Goal: Information Seeking & Learning: Check status

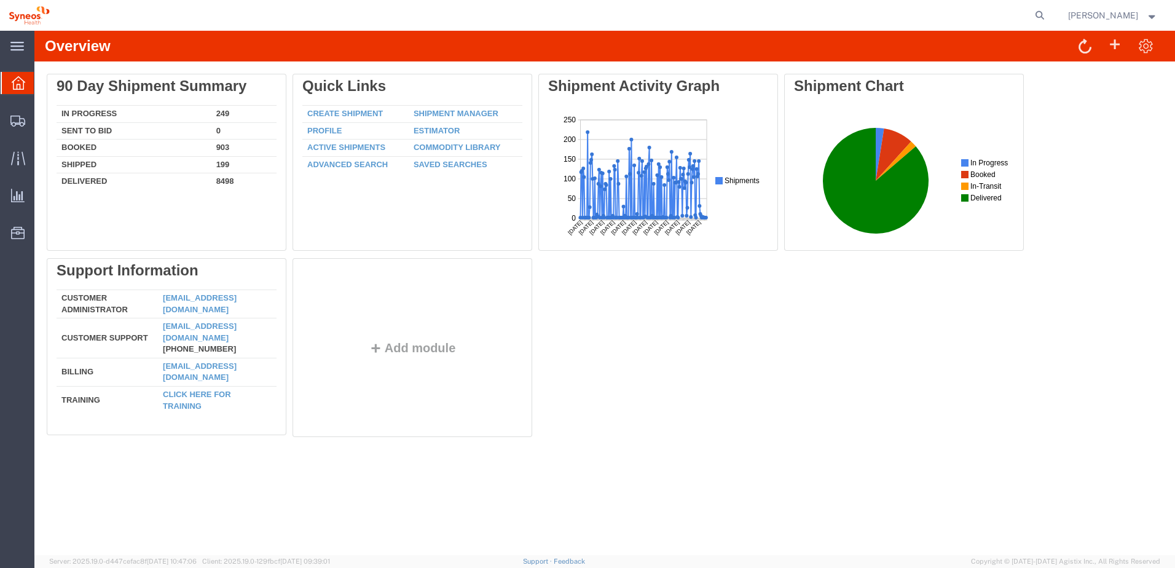
click at [773, 408] on div "Delete 90 Day Shipment Summary In Progress 249 Sent To Bid 0 Booked 903 Shipped…" at bounding box center [605, 258] width 1116 height 369
click at [731, 381] on div "Delete 90 Day Shipment Summary In Progress 249 Sent To Bid 0 Booked 903 Shipped…" at bounding box center [605, 258] width 1116 height 369
click at [1049, 15] on icon at bounding box center [1040, 15] width 17 height 17
click at [908, 14] on input "search" at bounding box center [845, 16] width 374 height 30
paste input "56864419"
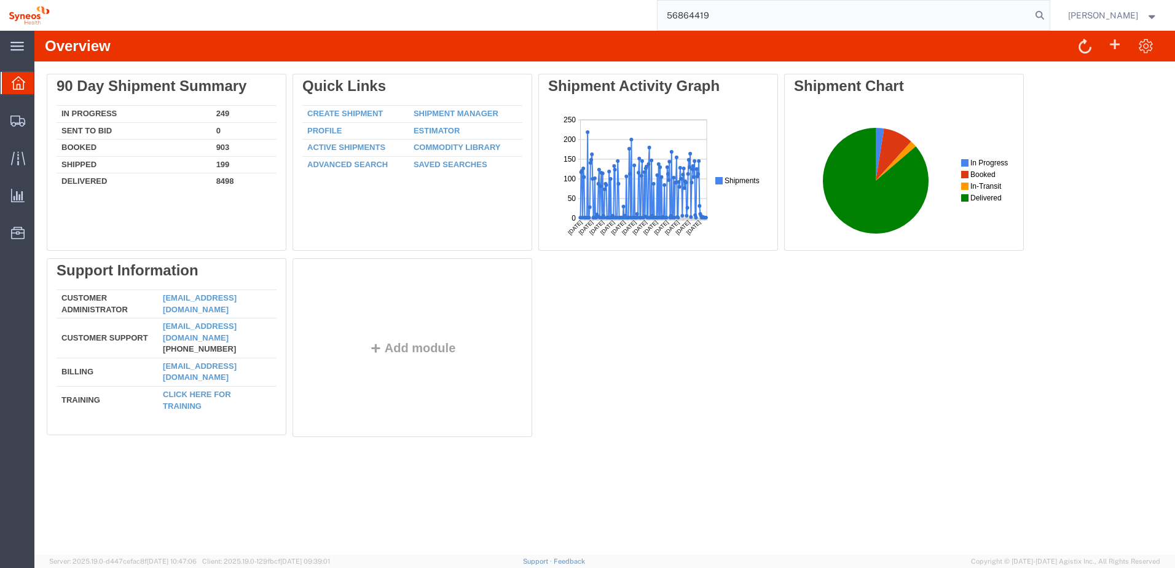
type input "56864419"
click at [1049, 13] on icon at bounding box center [1040, 15] width 17 height 17
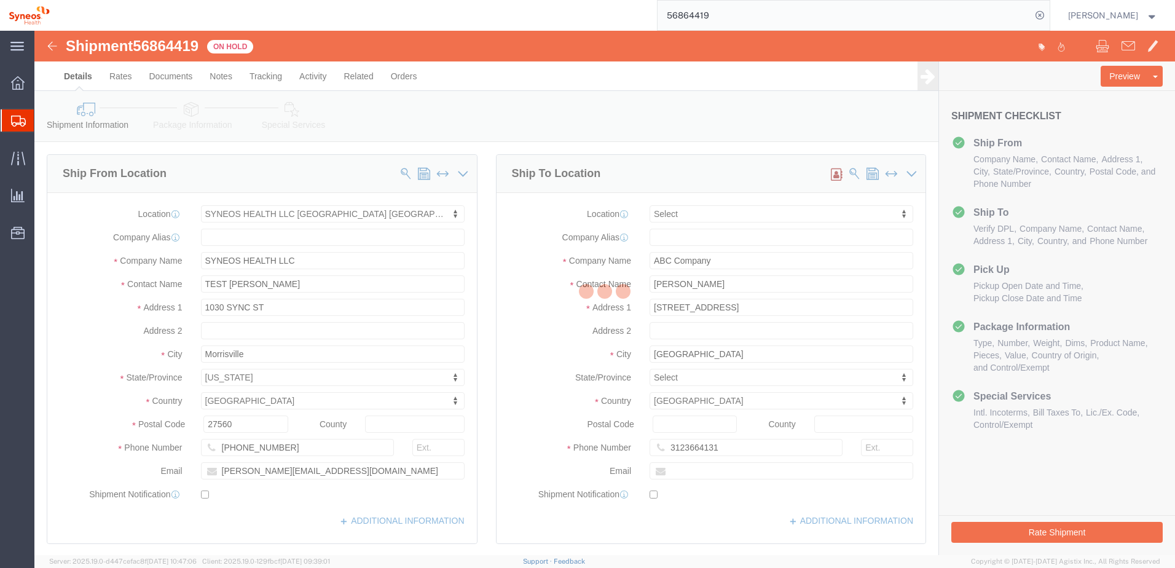
select select "62757"
select select
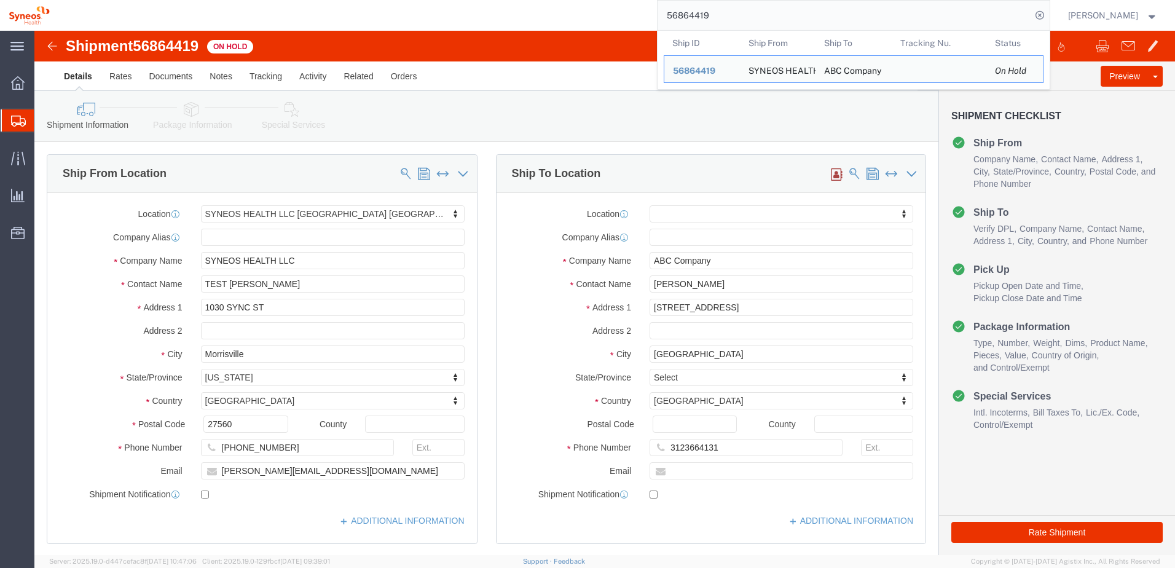
click at [608, 12] on div "56864419 Ship ID Ship From Ship To Tracking Nu. Status Ship ID 56864419 Ship Fr…" at bounding box center [554, 15] width 992 height 31
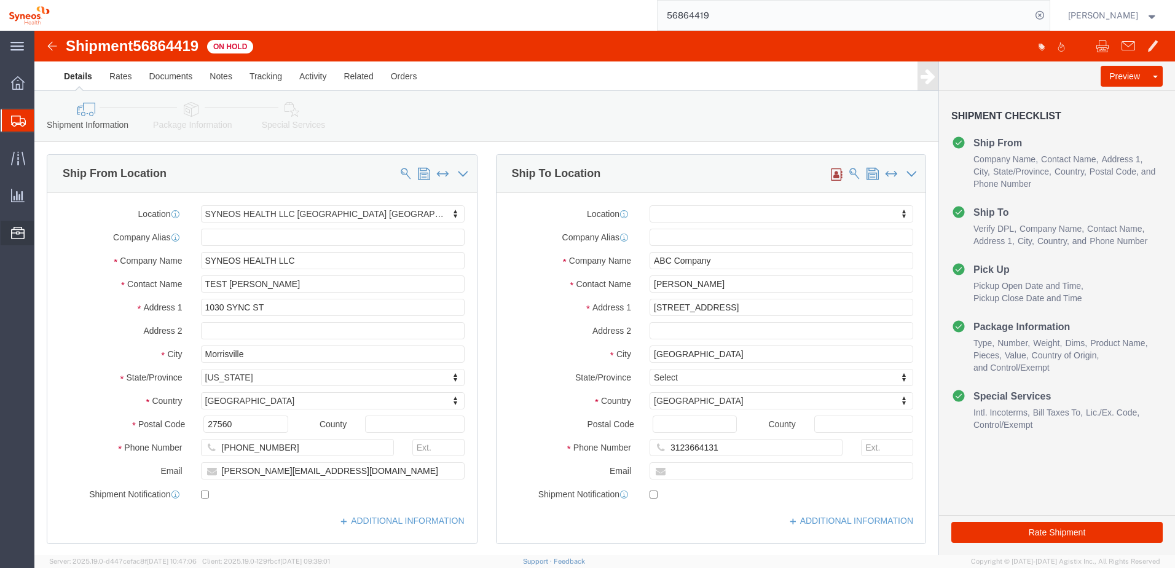
type input "TEST Beth Lhttps://fsapp.agistix.com/platform/resources/commodity-libraryomax"
click link "Package Information"
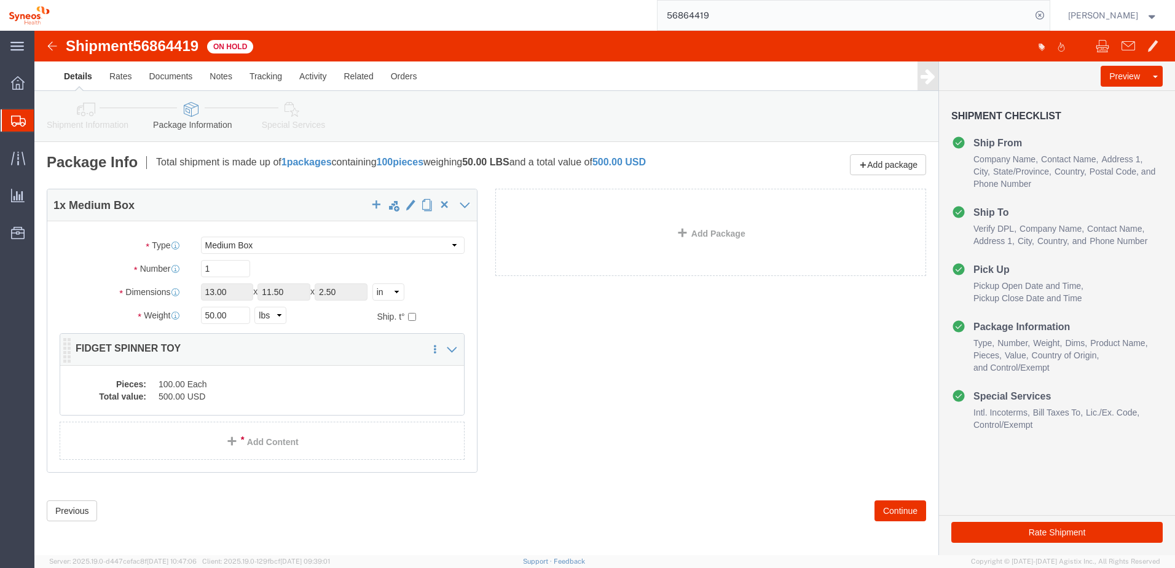
click p "FIDGET SPINNER TOY"
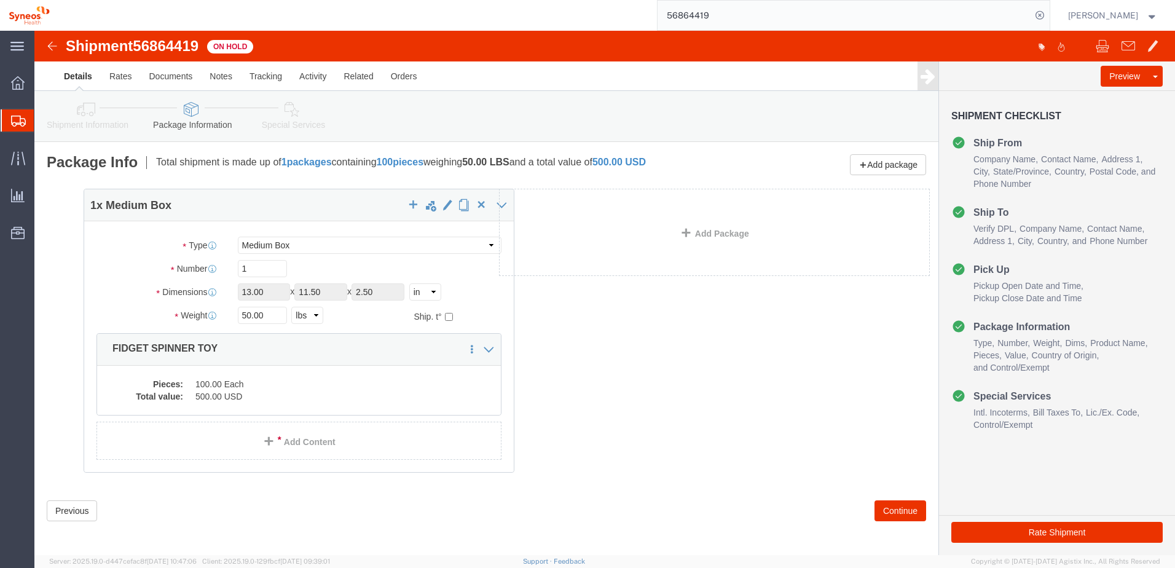
drag, startPoint x: 41, startPoint y: 316, endPoint x: 78, endPoint y: 316, distance: 36.9
click div "1 x Medium Box Package Type Select Bale(s) Basket(s) Bolt(s) Bottle(s) Buckets …"
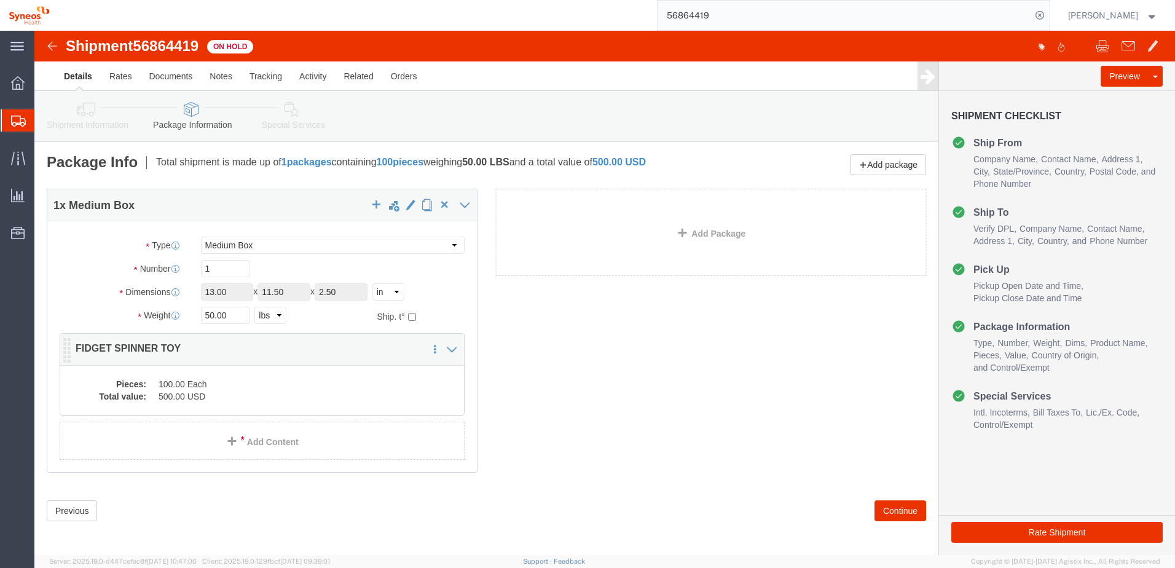
click p "FIDGET SPINNER TOY"
click div "1 x Medium Box Package Type Select Bale(s) Basket(s) Bolt(s) Bottle(s) Buckets …"
click div
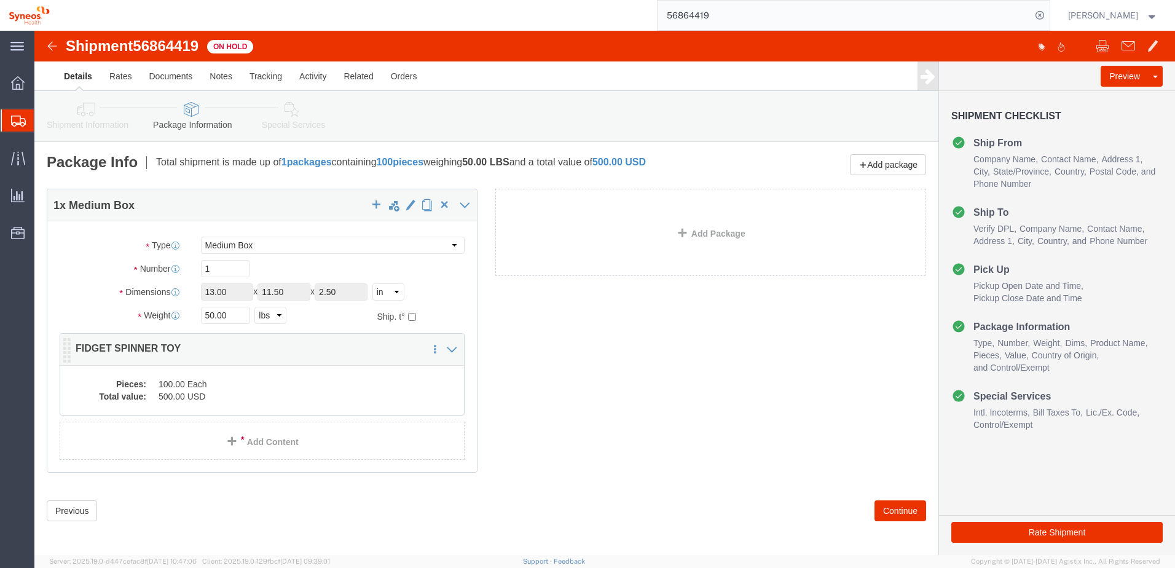
click div "1 x Medium Box Package Type Select Bale(s) Basket(s) Bolt(s) Bottle(s) Buckets …"
click div
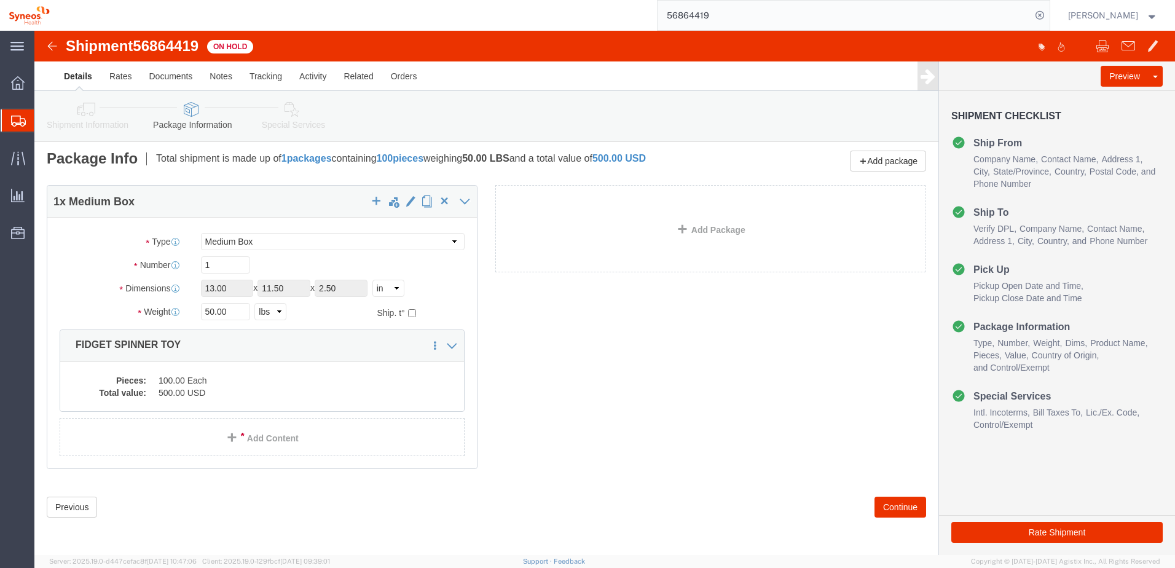
click link "Shipment Information"
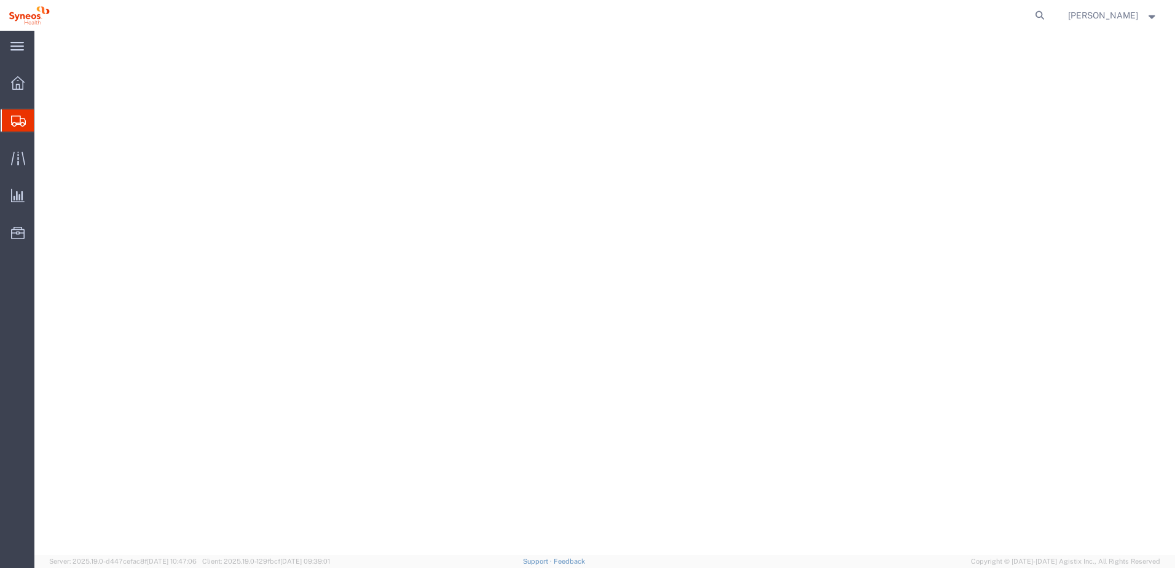
select select "62757"
select select
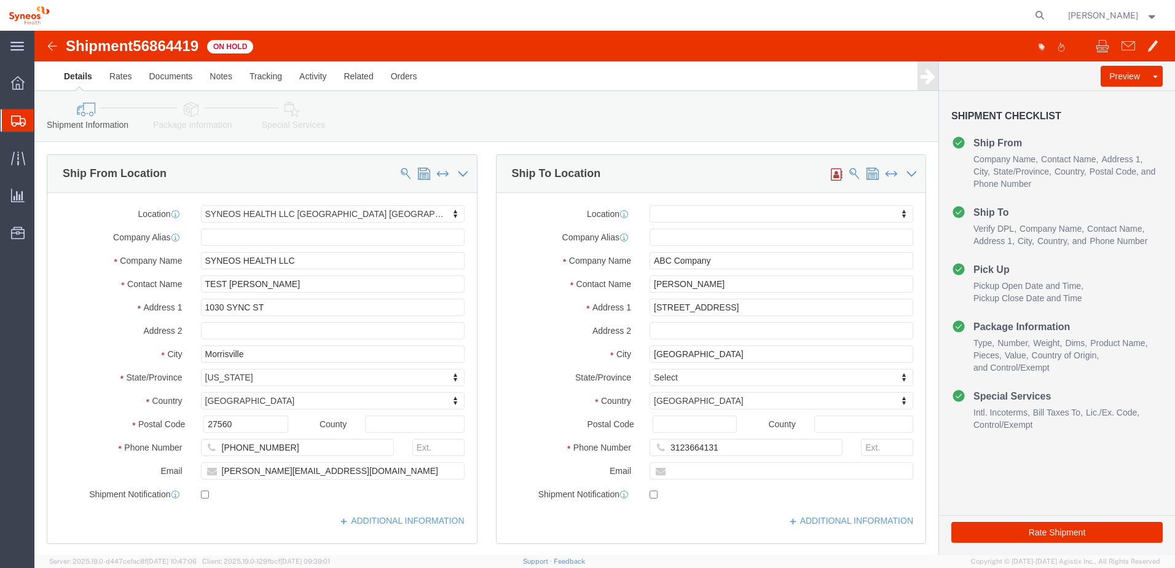
click icon
click div
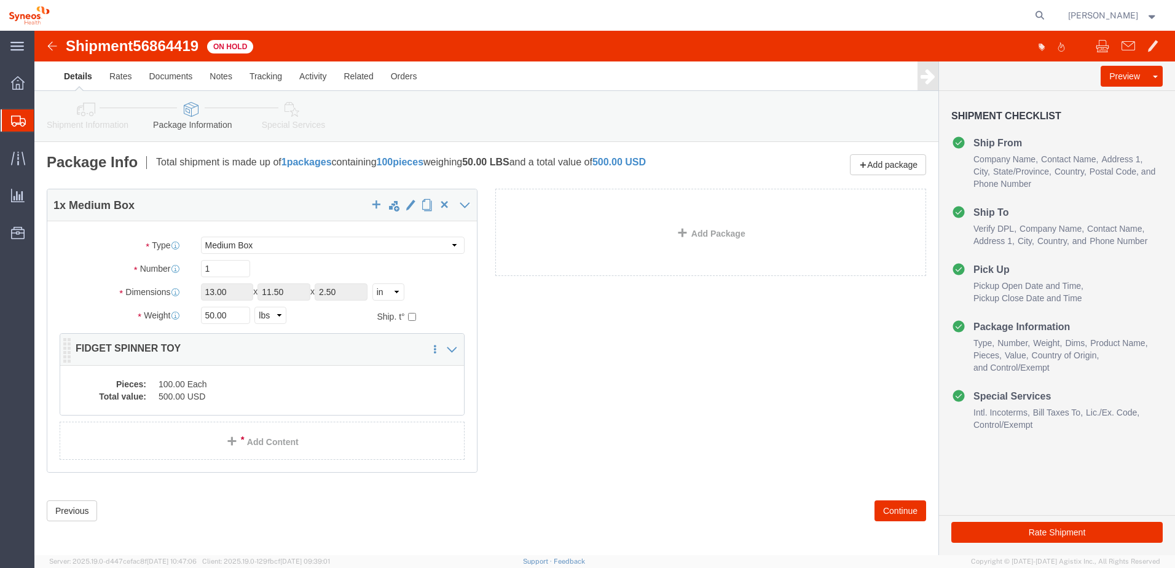
click dd "100.00 Each"
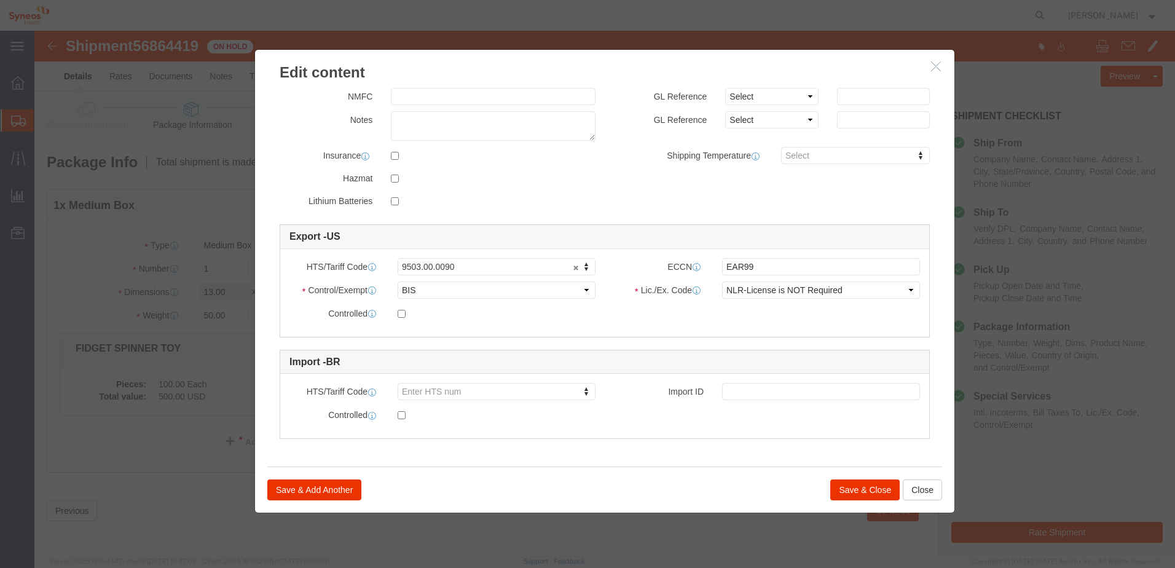
scroll to position [4, 0]
click button "Close"
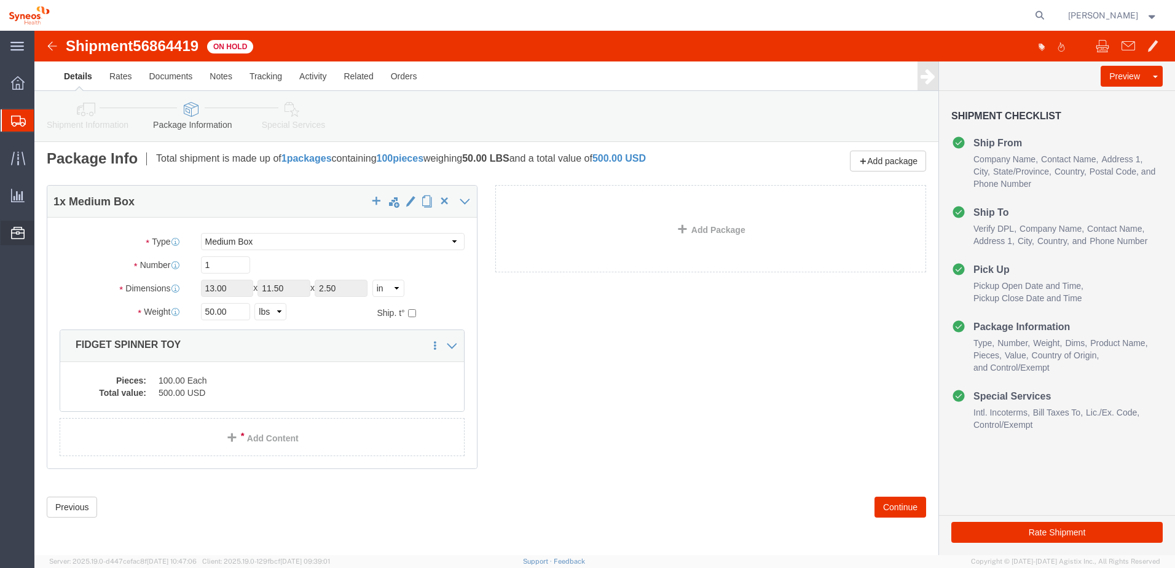
click at [0, 0] on span "Commodity Library" at bounding box center [0, 0] width 0 height 0
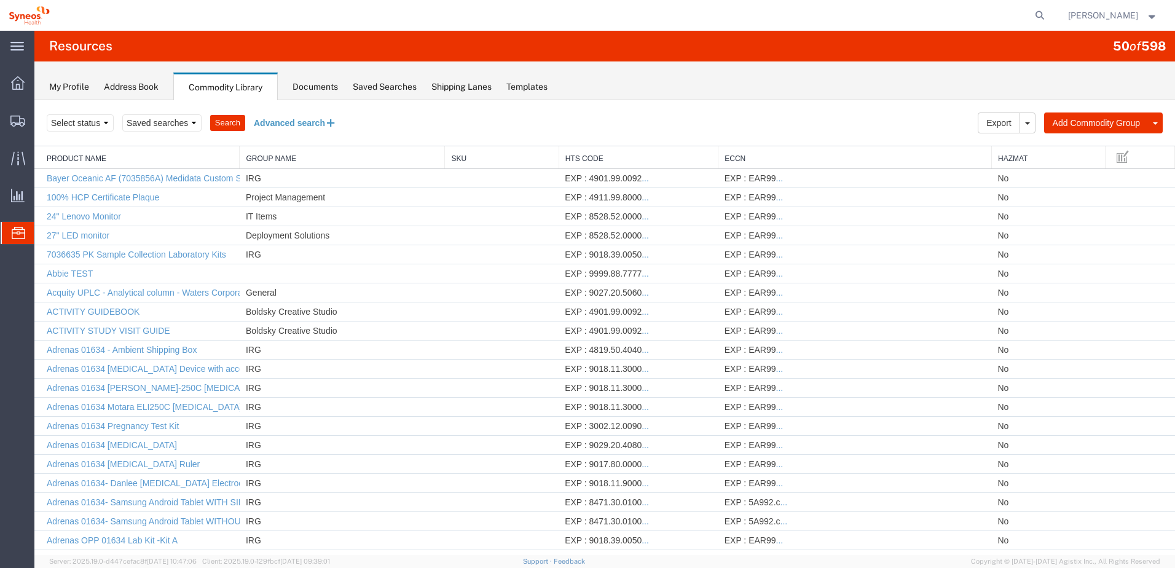
click at [285, 123] on button "Advanced search" at bounding box center [295, 123] width 100 height 21
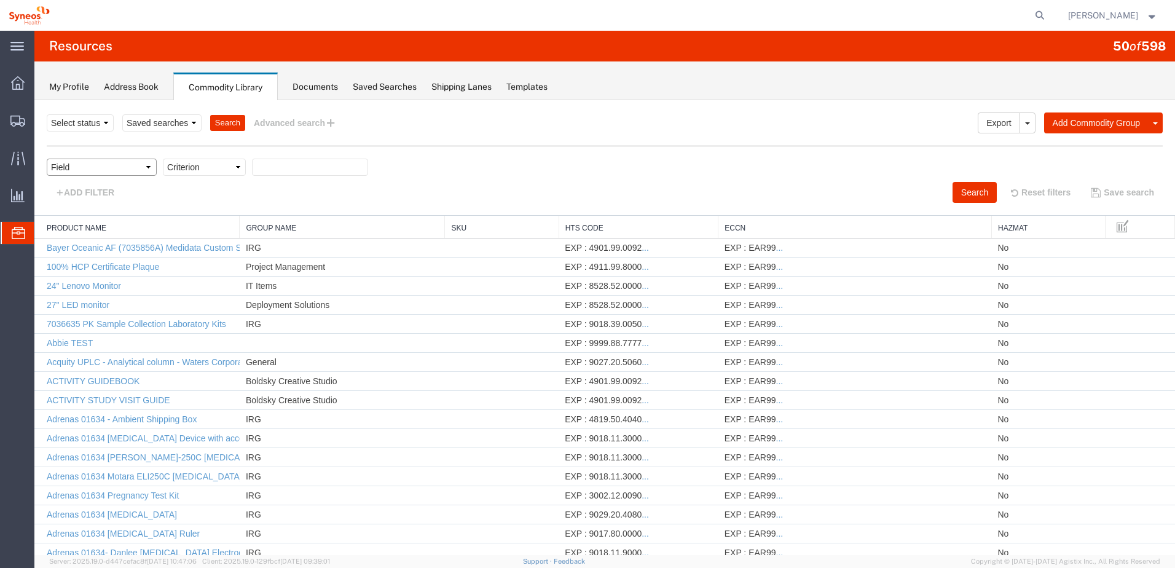
click at [103, 170] on select "Field Class Commodity Category Commodity Group Commodity Quantity Commodity Val…" at bounding box center [102, 167] width 110 height 17
click at [125, 165] on select "Field Class Commodity Category Commodity Group Commodity Quantity Commodity Val…" at bounding box center [102, 167] width 110 height 17
click at [116, 165] on select "Field Class Commodity Category Commodity Group Commodity Quantity Commodity Val…" at bounding box center [102, 167] width 110 height 17
select select "productName"
click at [47, 159] on select "Field Class Commodity Category Commodity Group Commodity Quantity Commodity Val…" at bounding box center [102, 167] width 110 height 17
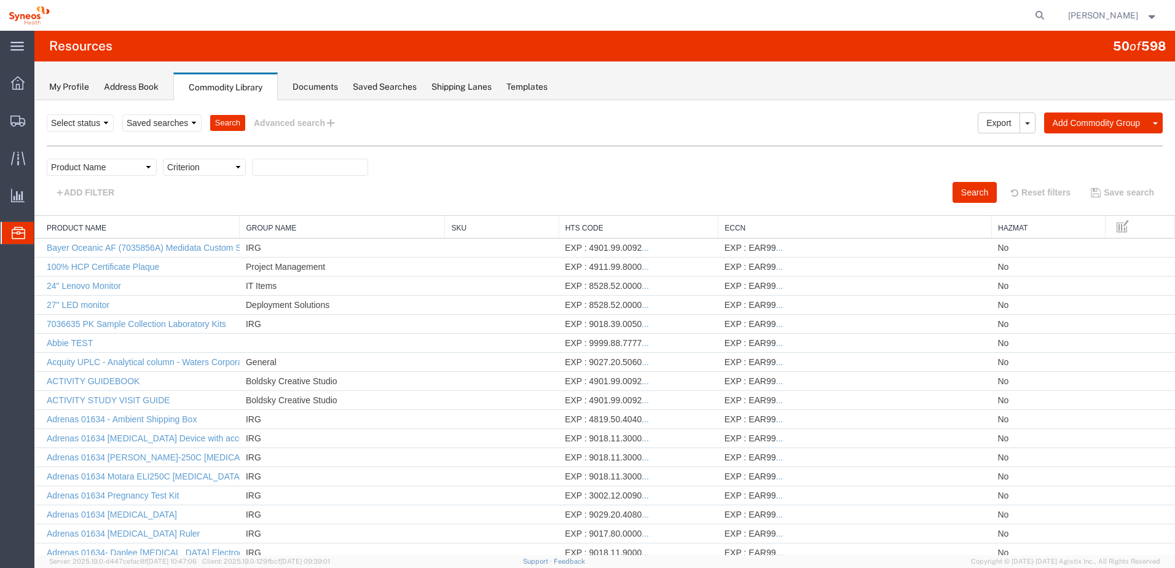
click at [232, 168] on select "Criterion contains does not contain is is blank is not blank starts with" at bounding box center [204, 167] width 83 height 17
click at [226, 166] on select "Criterion contains does not contain is is blank is not blank starts with" at bounding box center [204, 167] width 83 height 17
select select "contains"
click at [163, 159] on select "Criterion contains does not contain is is blank is not blank starts with" at bounding box center [204, 167] width 83 height 17
click at [291, 167] on input "text" at bounding box center [310, 167] width 116 height 17
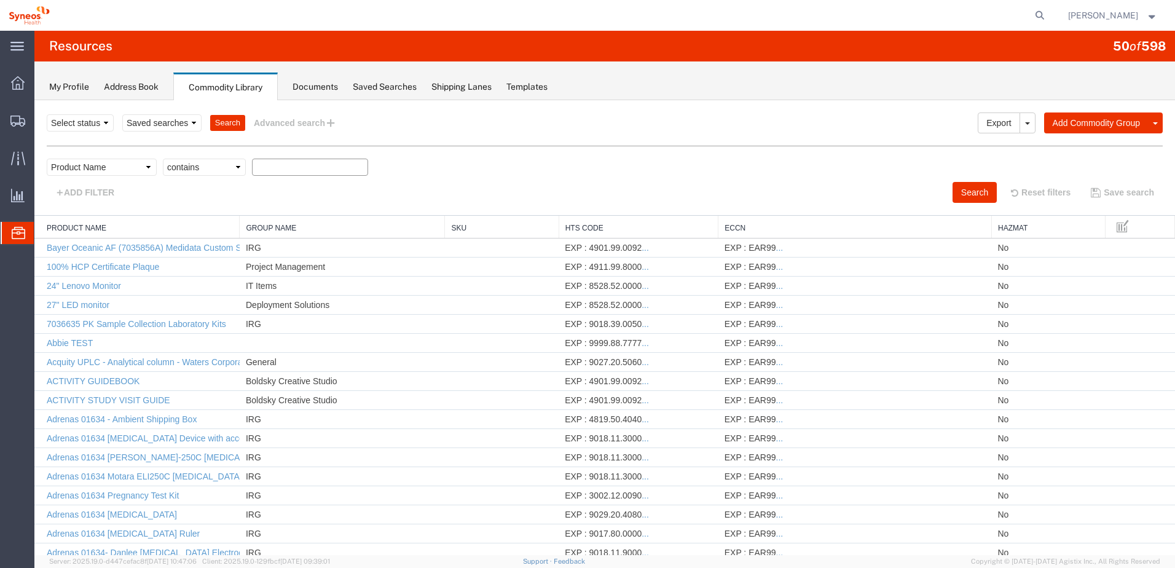
click at [316, 165] on input "text" at bounding box center [310, 167] width 116 height 17
type input "Fidget"
click at [955, 184] on button "Search" at bounding box center [975, 192] width 44 height 21
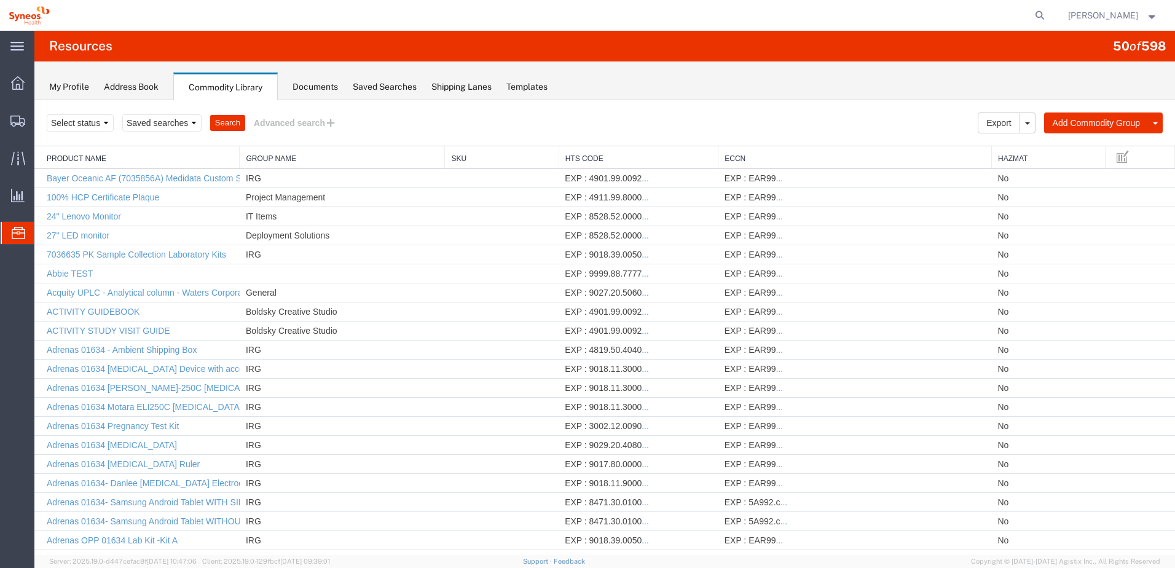
click at [320, 117] on div at bounding box center [604, 327] width 1141 height 455
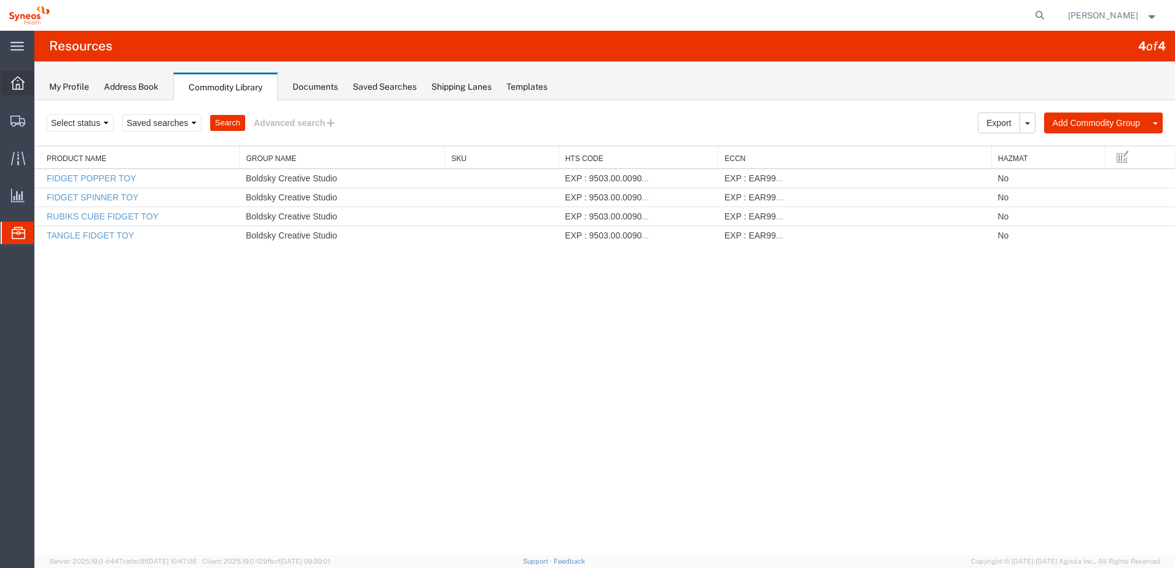
click at [22, 87] on icon at bounding box center [18, 83] width 14 height 14
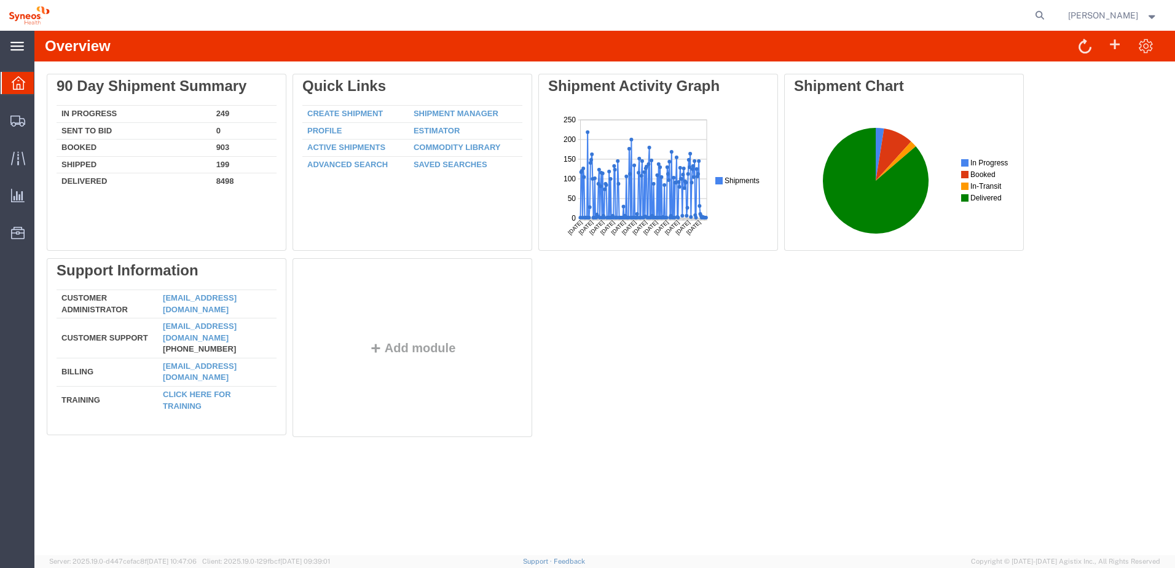
click at [8, 49] on div "main_menu Created with Sketch." at bounding box center [17, 46] width 34 height 31
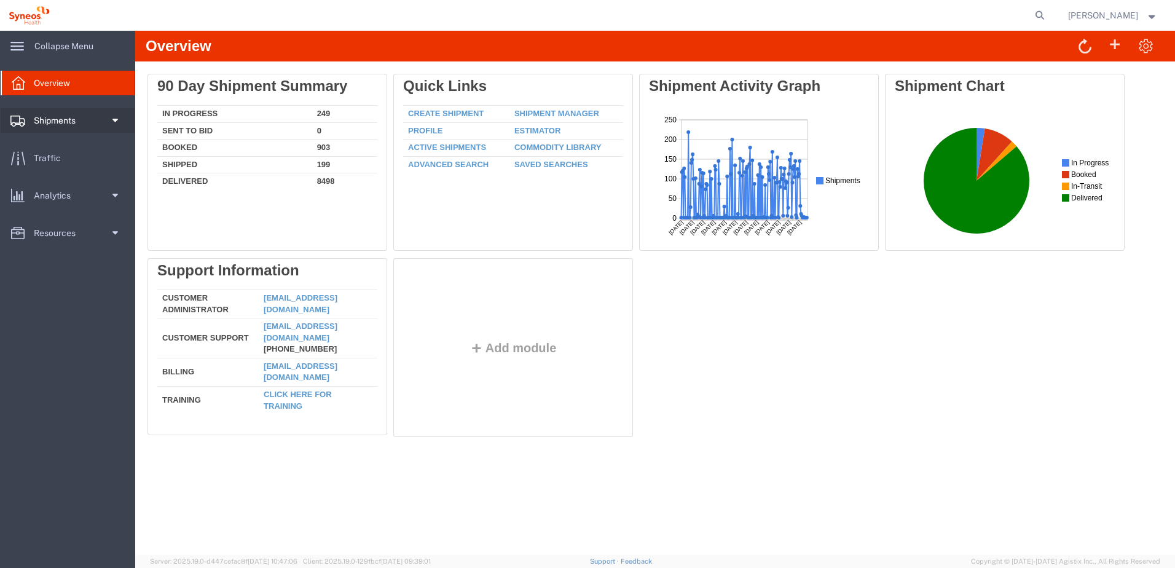
click at [45, 121] on span "Shipments" at bounding box center [59, 120] width 50 height 25
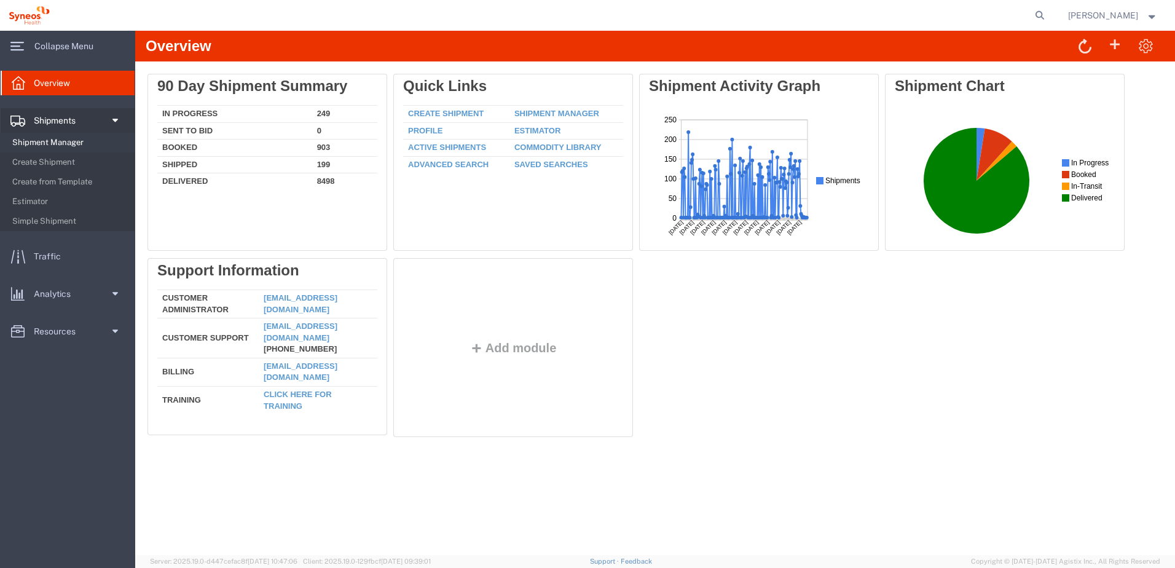
click at [41, 140] on span "Shipment Manager" at bounding box center [69, 142] width 114 height 25
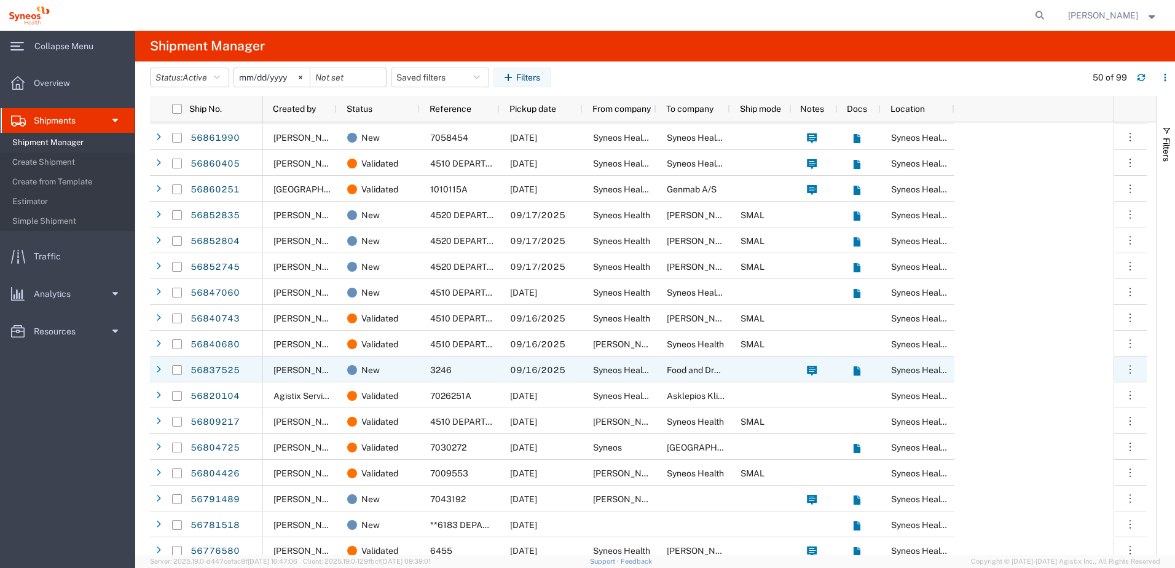
scroll to position [123, 0]
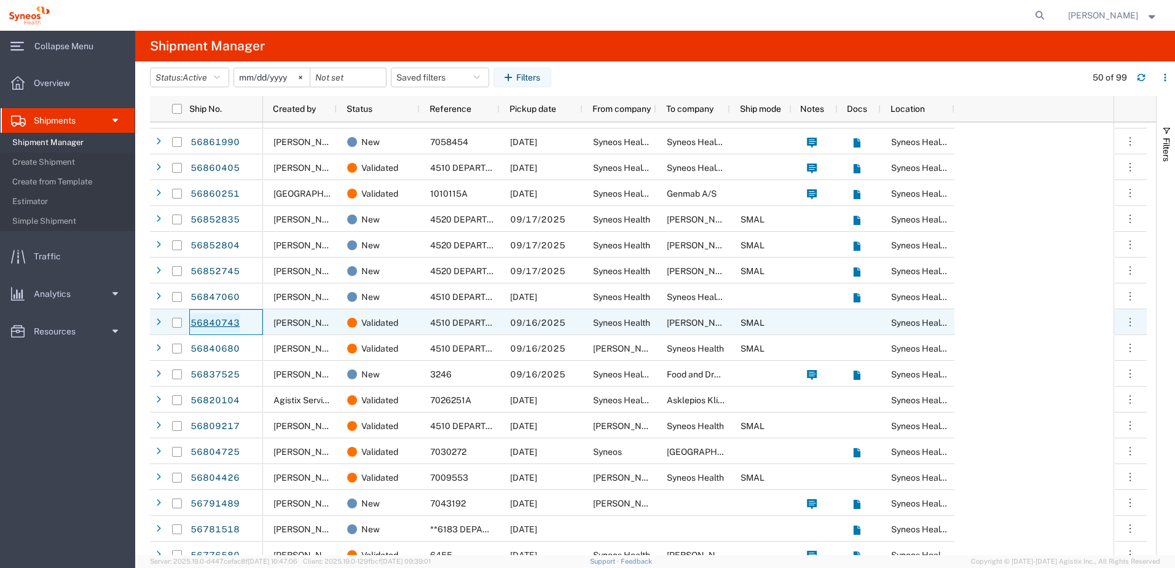
click at [218, 318] on link "56840743" at bounding box center [215, 324] width 50 height 20
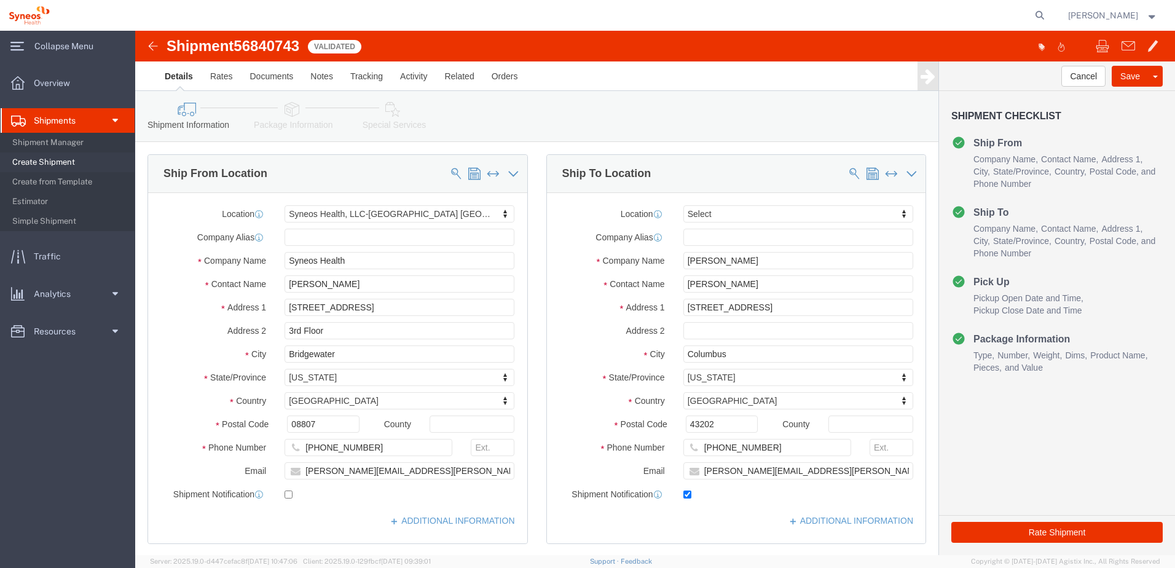
select select "59451"
select select
click at [57, 68] on div "Overview Shipments Shipment Manager Create Shipment Create from Template Estima…" at bounding box center [67, 213] width 135 height 303
click at [52, 87] on span "Overview" at bounding box center [56, 83] width 45 height 25
